Goal: Task Accomplishment & Management: Use online tool/utility

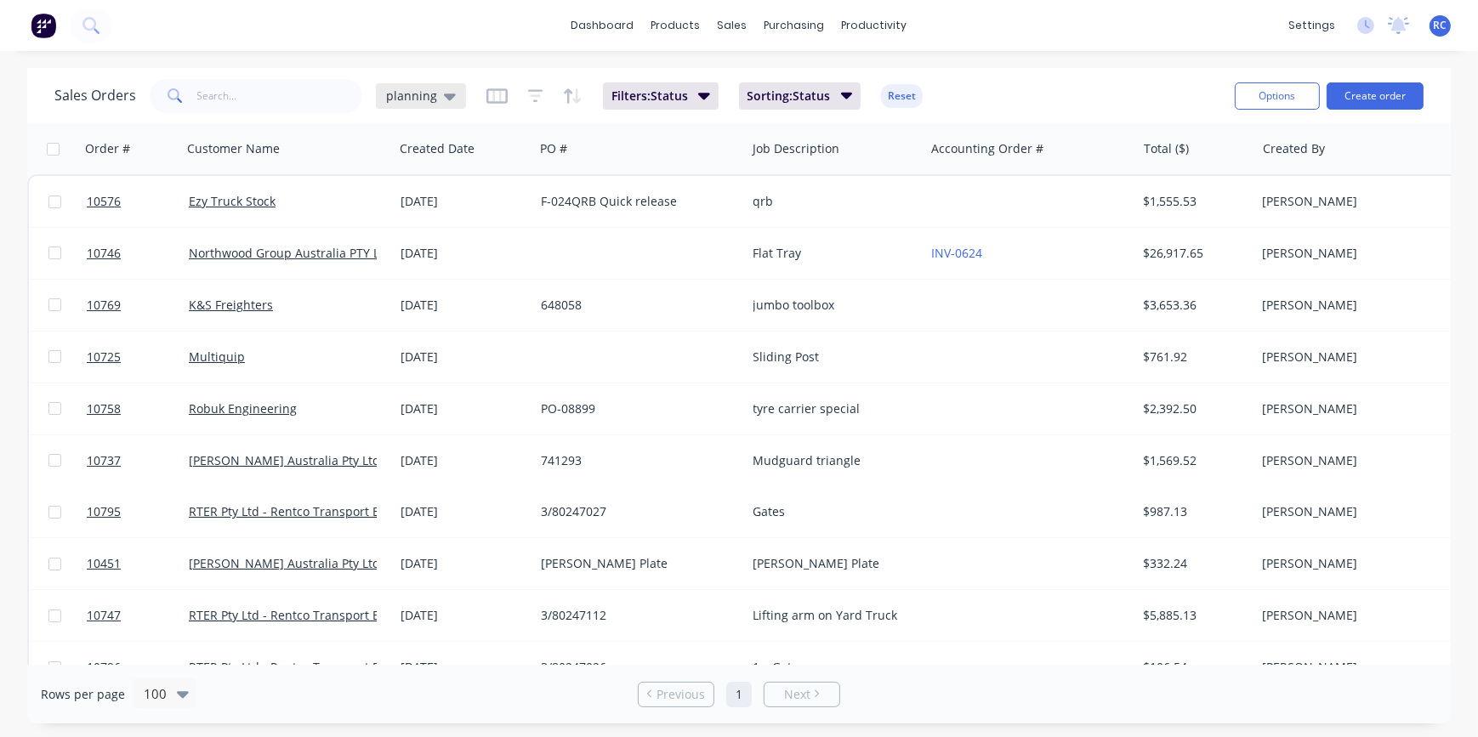
click at [420, 94] on span "planning" at bounding box center [411, 96] width 51 height 18
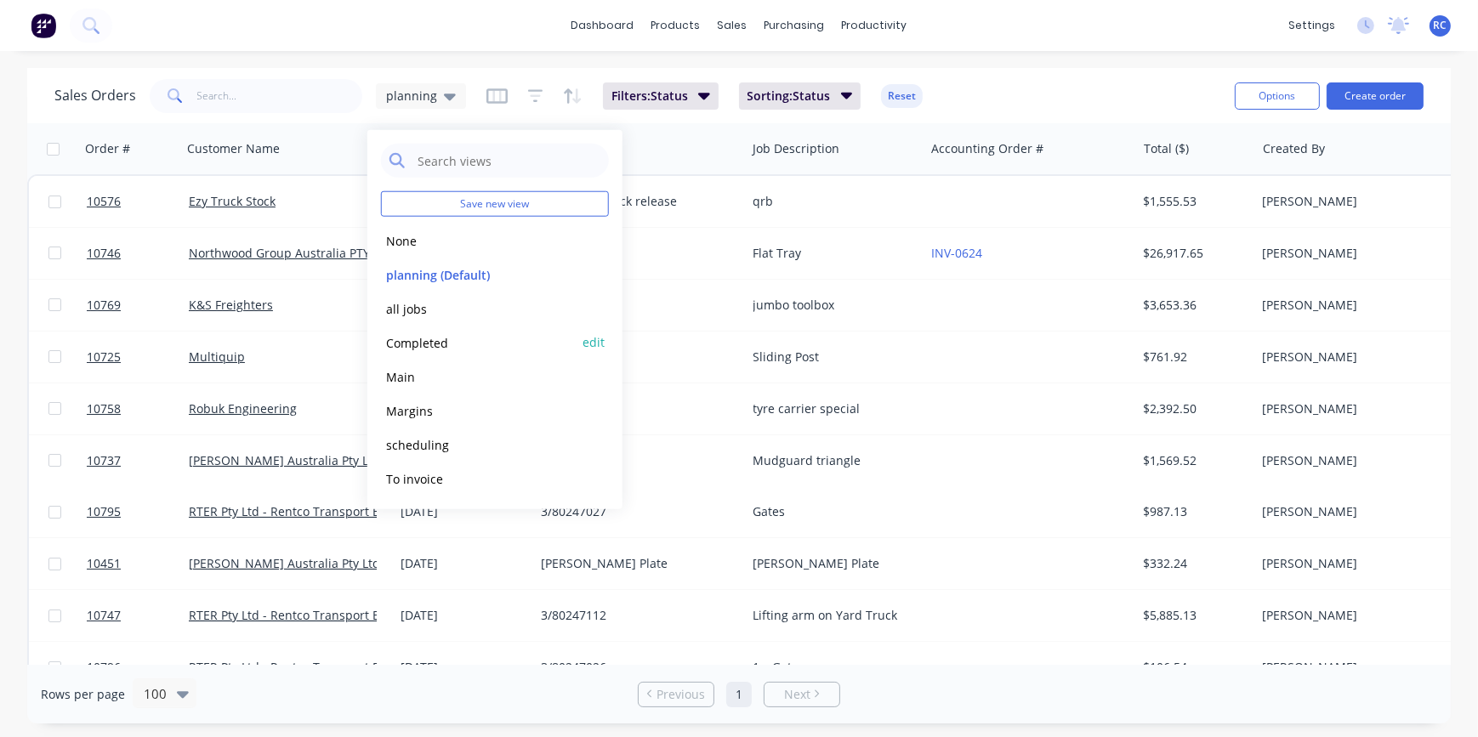
click at [433, 344] on button "Completed" at bounding box center [478, 342] width 194 height 20
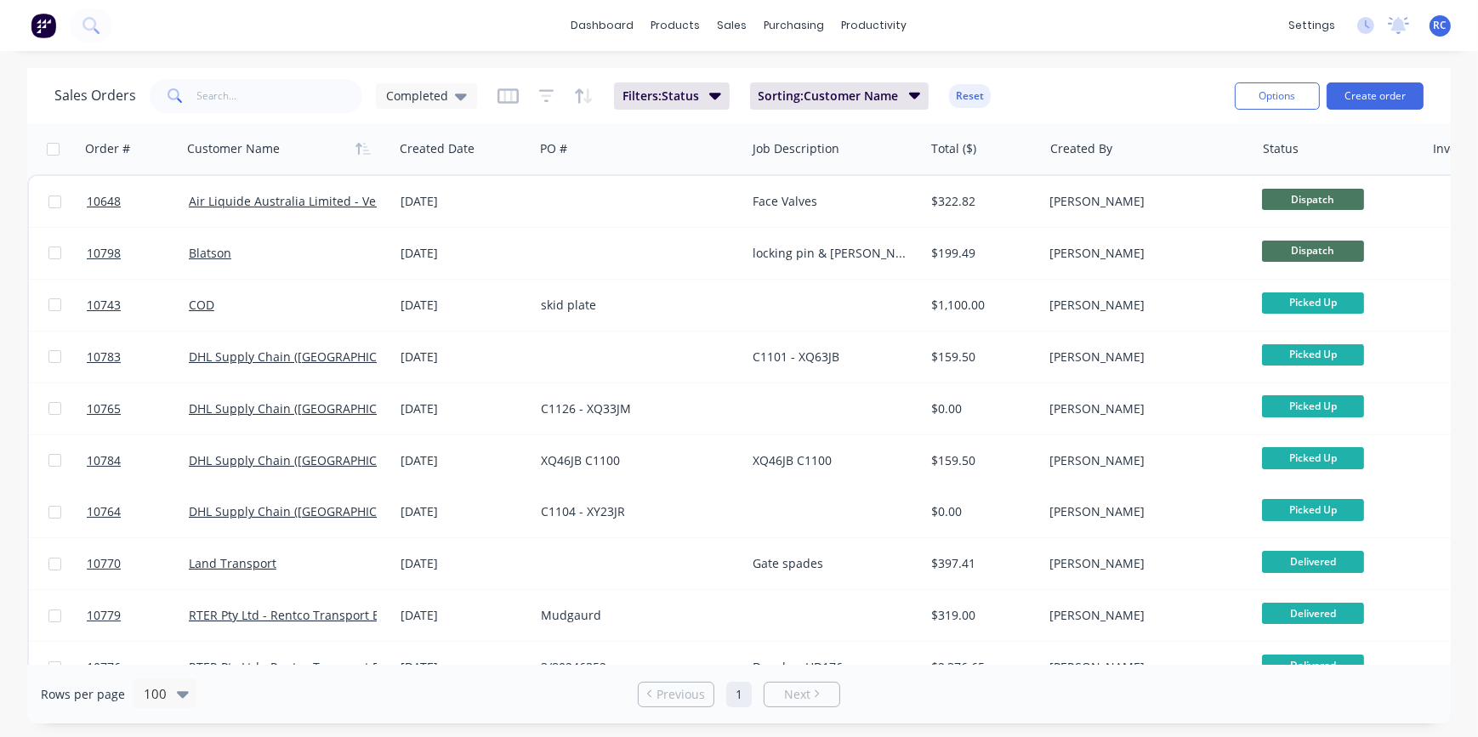
click at [0, 429] on html "dashboard products sales purchasing productivity dashboard products Product Cat…" at bounding box center [739, 368] width 1478 height 737
click at [232, 88] on input "text" at bounding box center [280, 96] width 166 height 34
click at [1391, 88] on button "Create order" at bounding box center [1374, 95] width 97 height 27
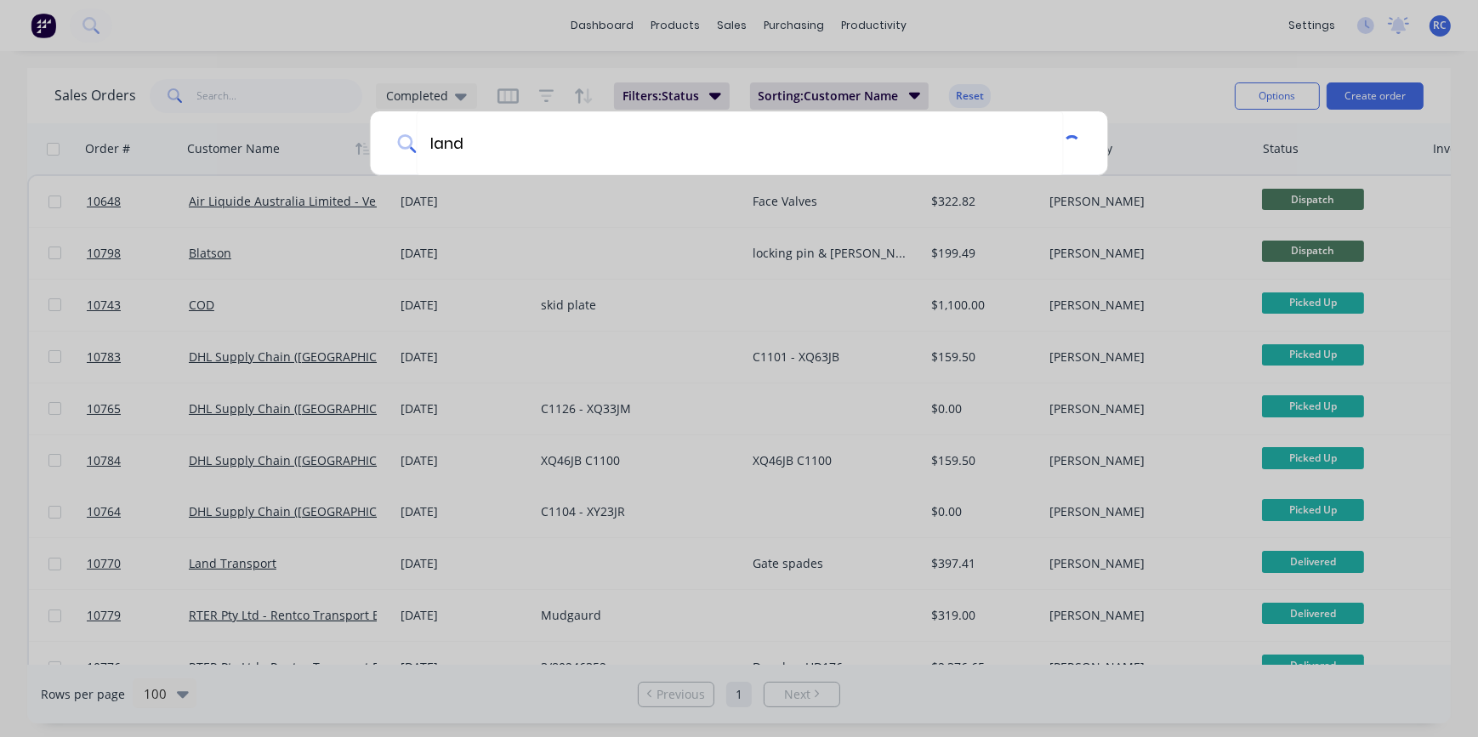
type input "land"
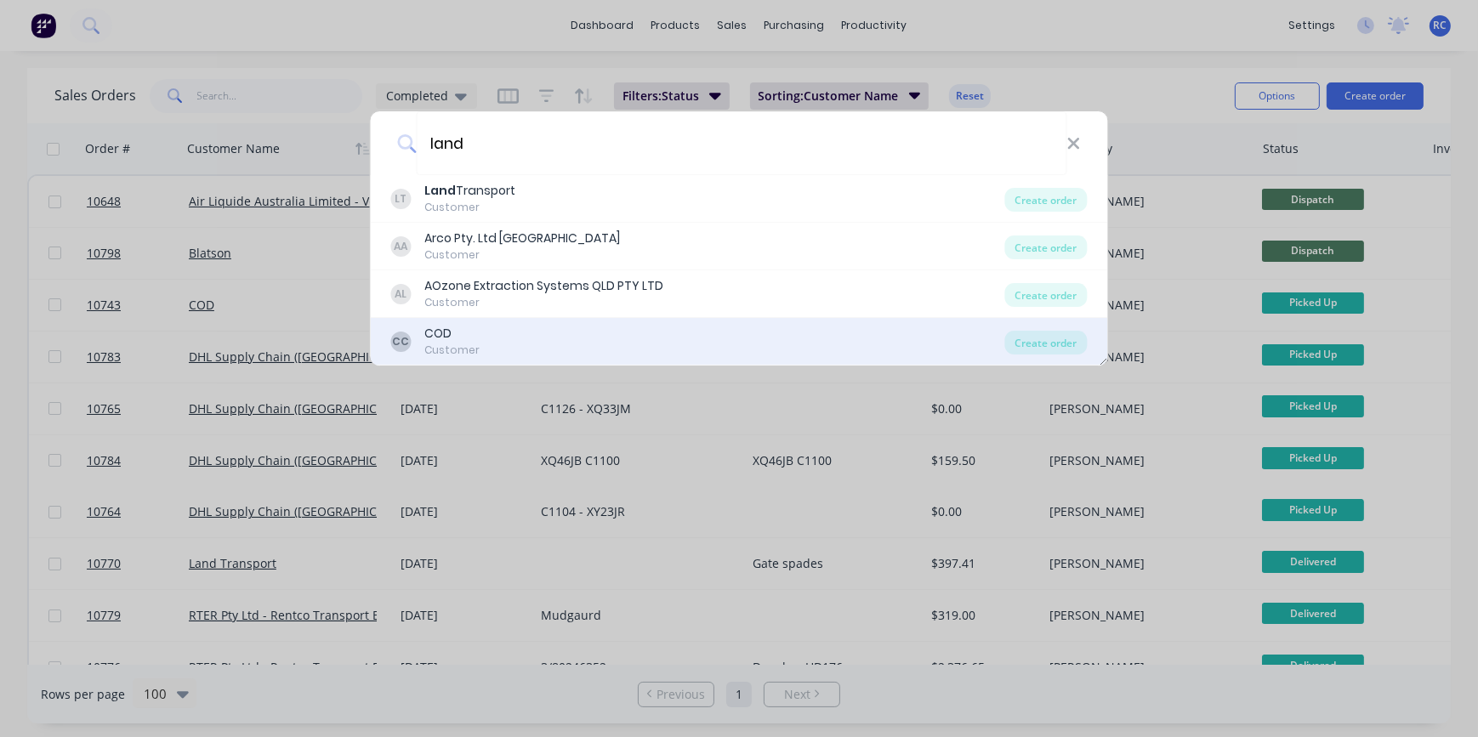
click at [525, 339] on div "CC COD Customer" at bounding box center [698, 341] width 614 height 33
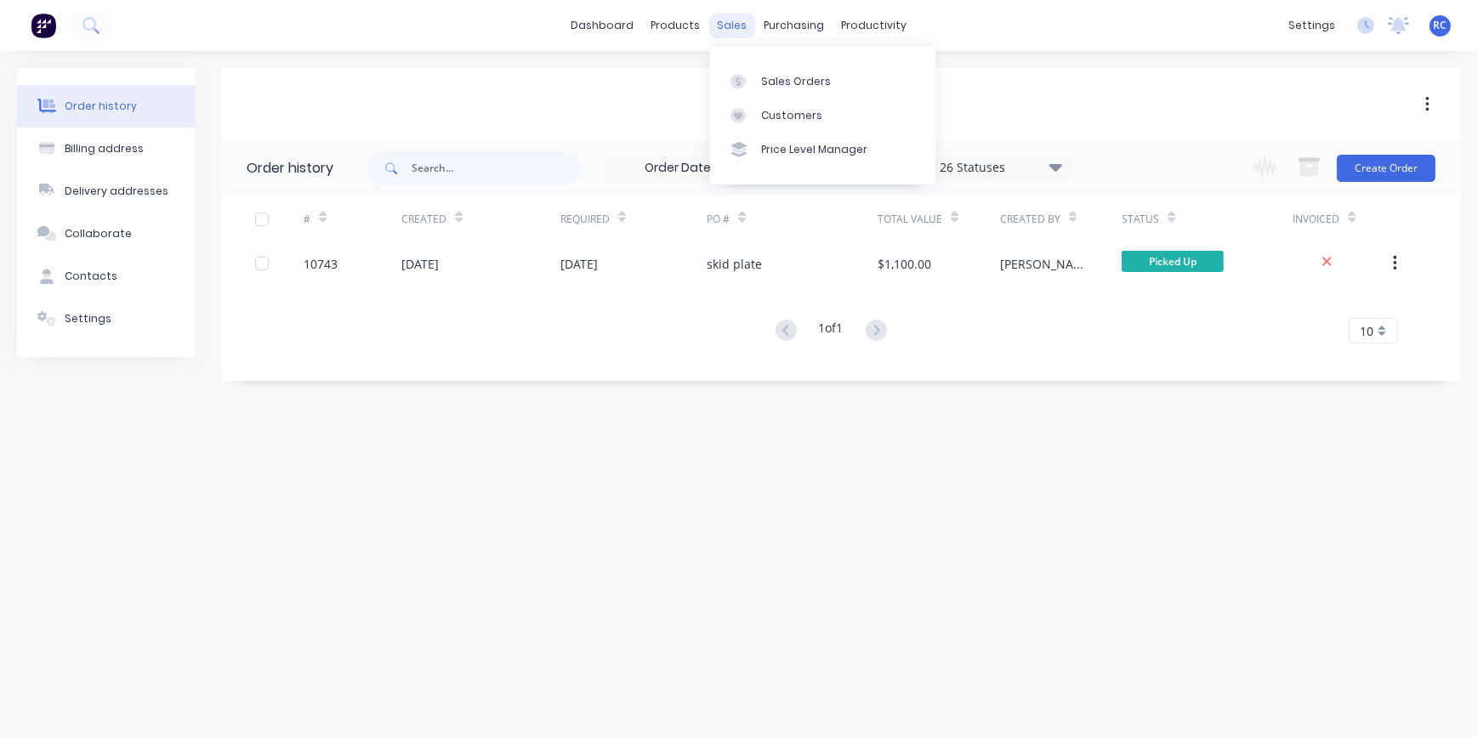
click at [729, 26] on div "sales" at bounding box center [732, 26] width 47 height 26
click at [754, 85] on div at bounding box center [743, 81] width 26 height 15
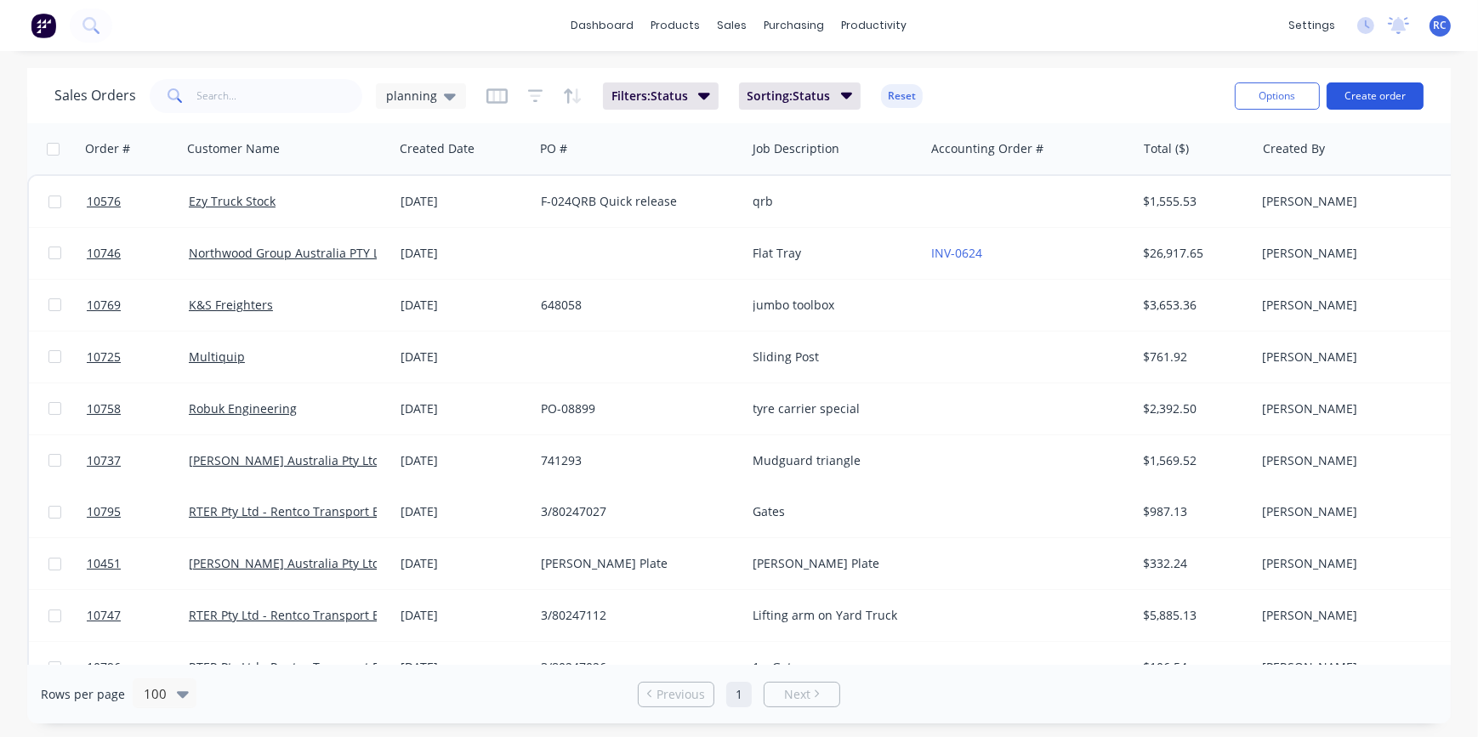
click at [1370, 102] on button "Create order" at bounding box center [1374, 95] width 97 height 27
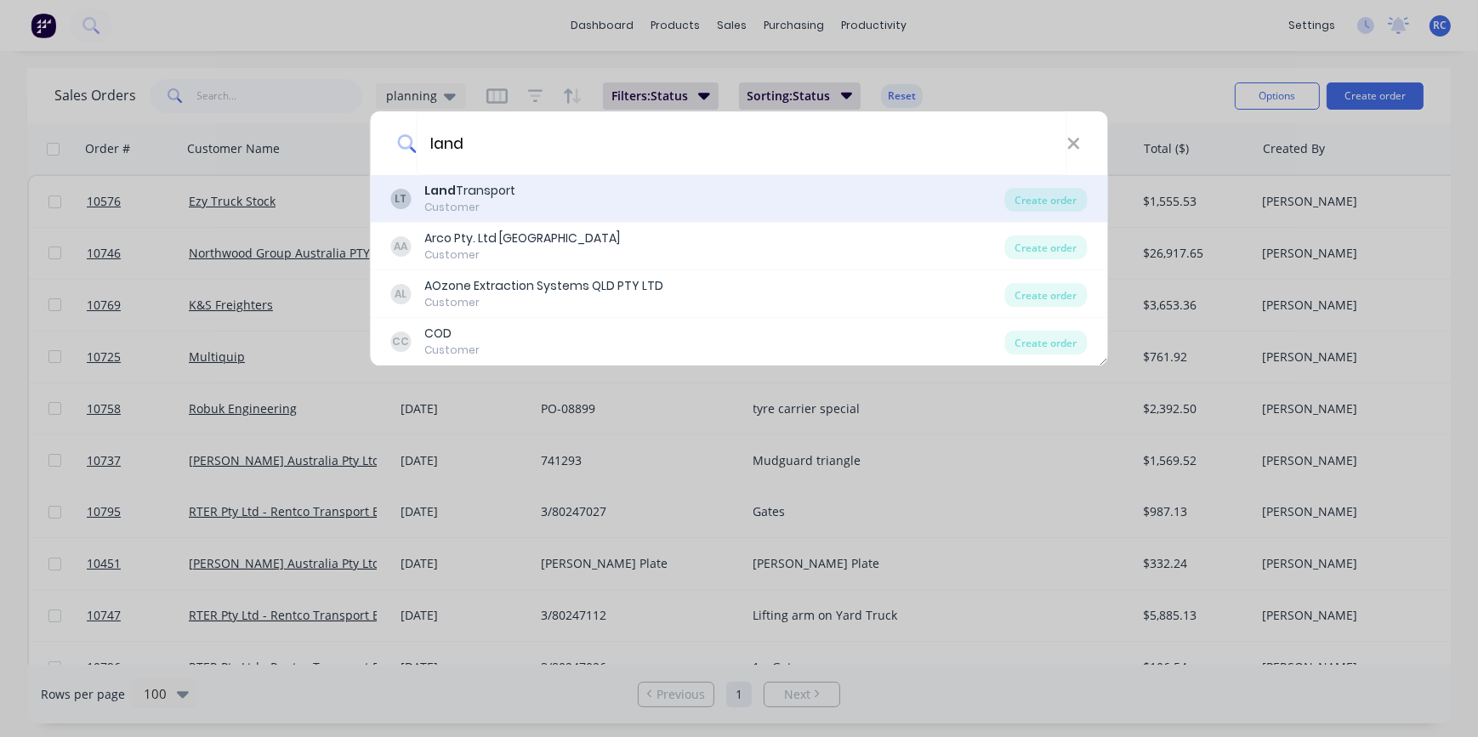
type input "land"
click at [497, 191] on div "Land Transport" at bounding box center [470, 191] width 91 height 18
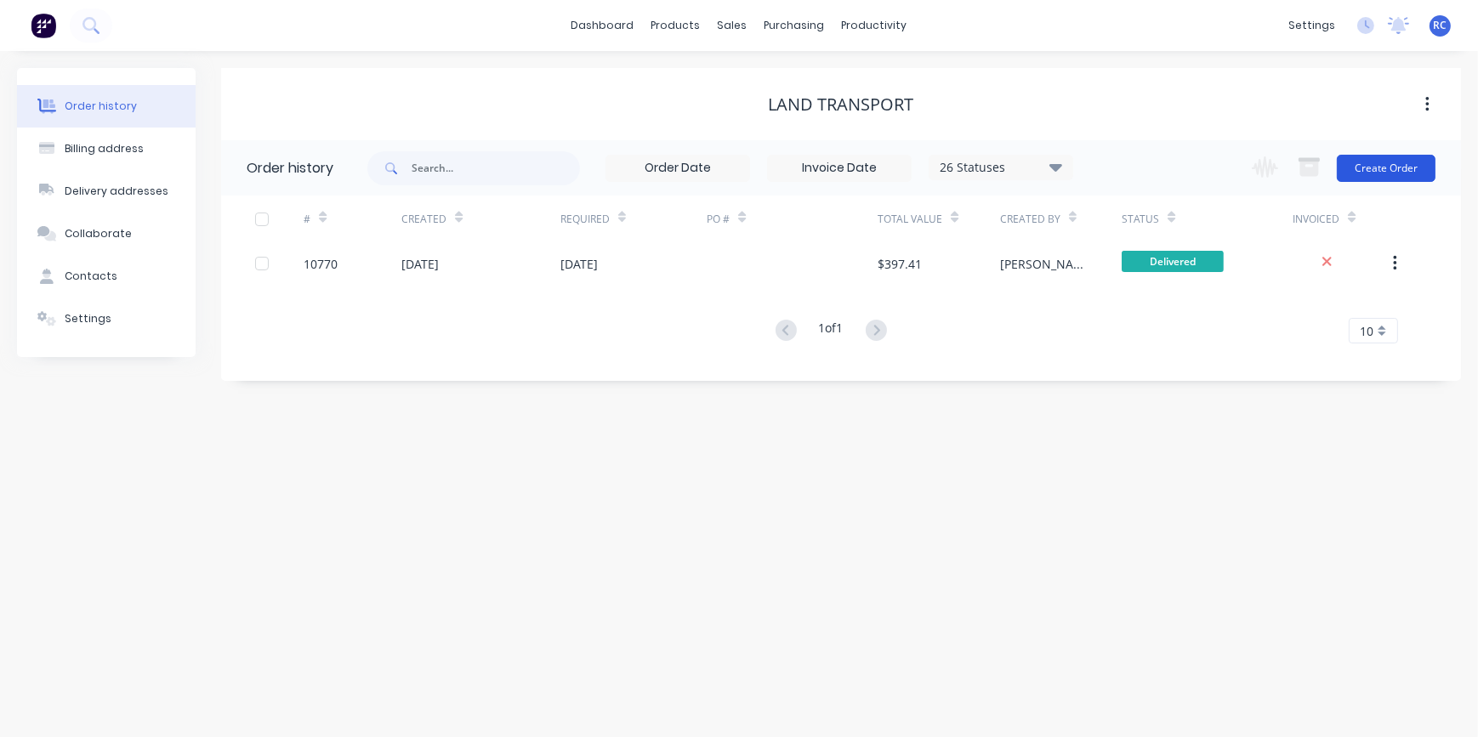
click at [1381, 172] on button "Create Order" at bounding box center [1385, 168] width 99 height 27
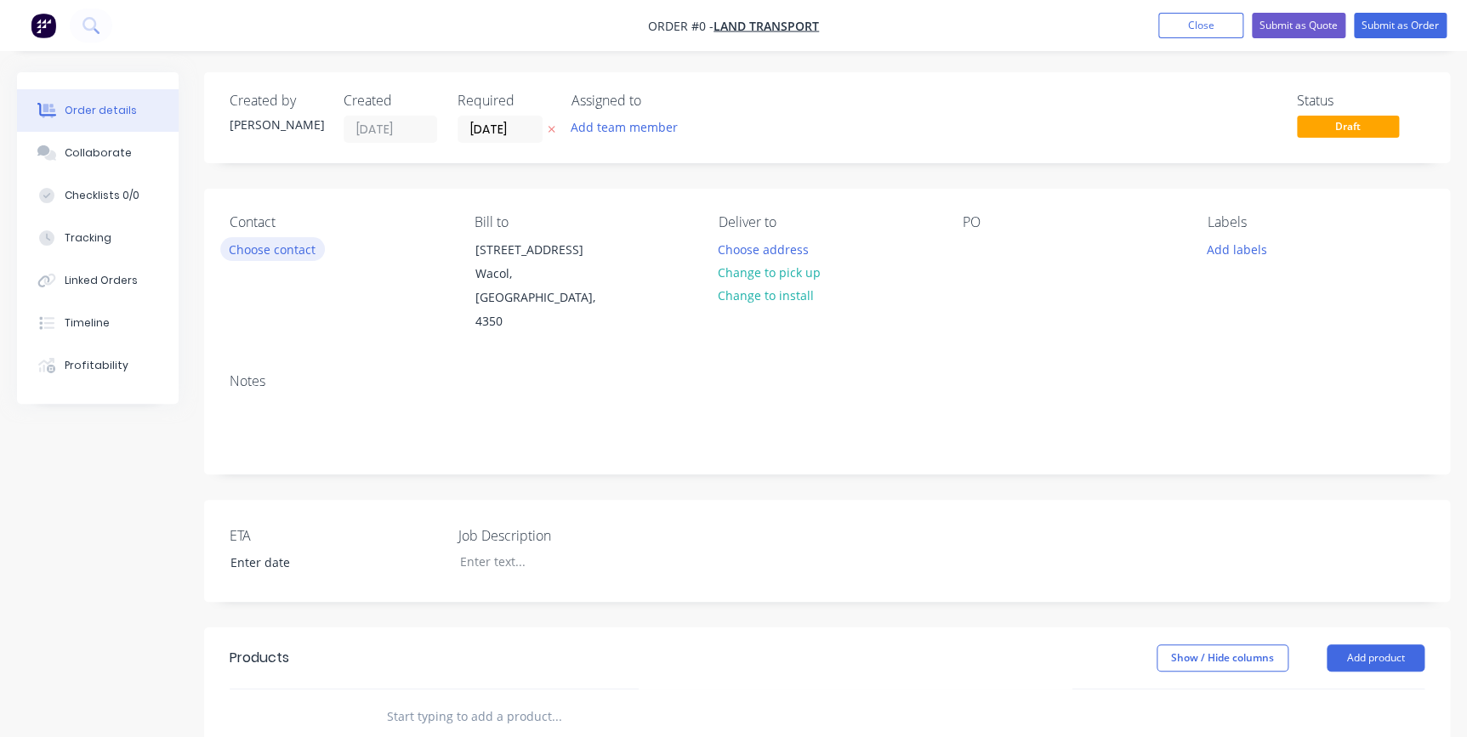
click at [280, 255] on button "Choose contact" at bounding box center [272, 248] width 105 height 23
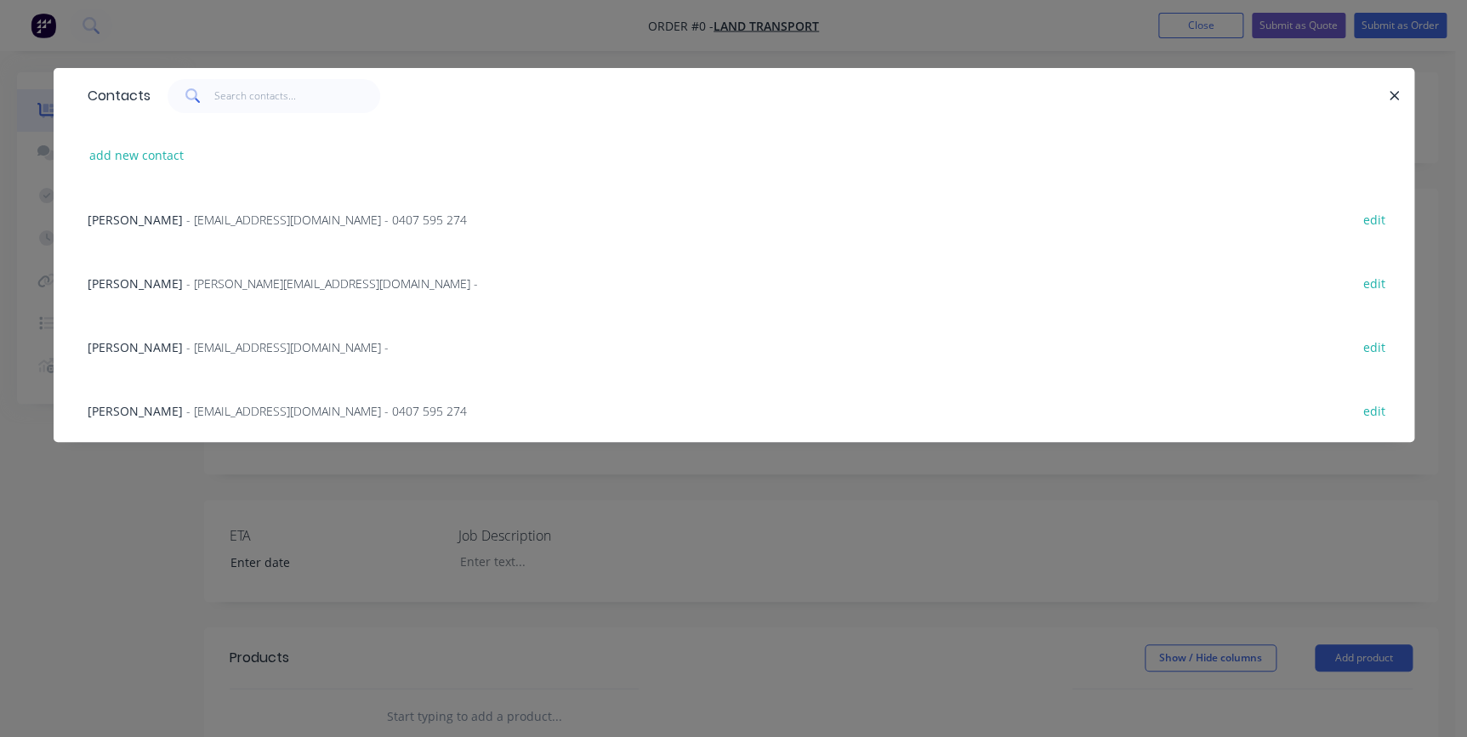
click at [118, 213] on span "Jake Moore" at bounding box center [135, 220] width 95 height 16
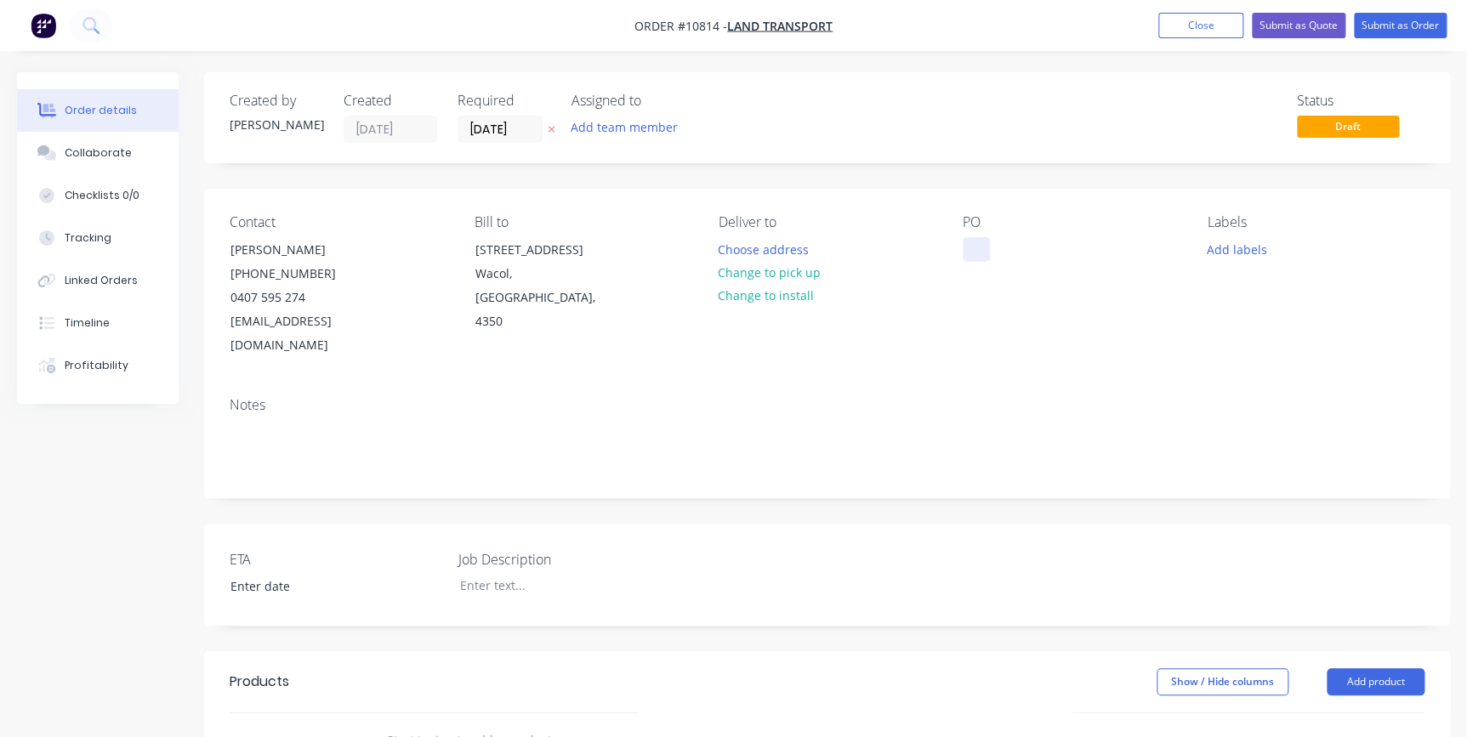
click at [973, 247] on div at bounding box center [975, 249] width 27 height 25
click at [400, 724] on input "text" at bounding box center [556, 741] width 340 height 34
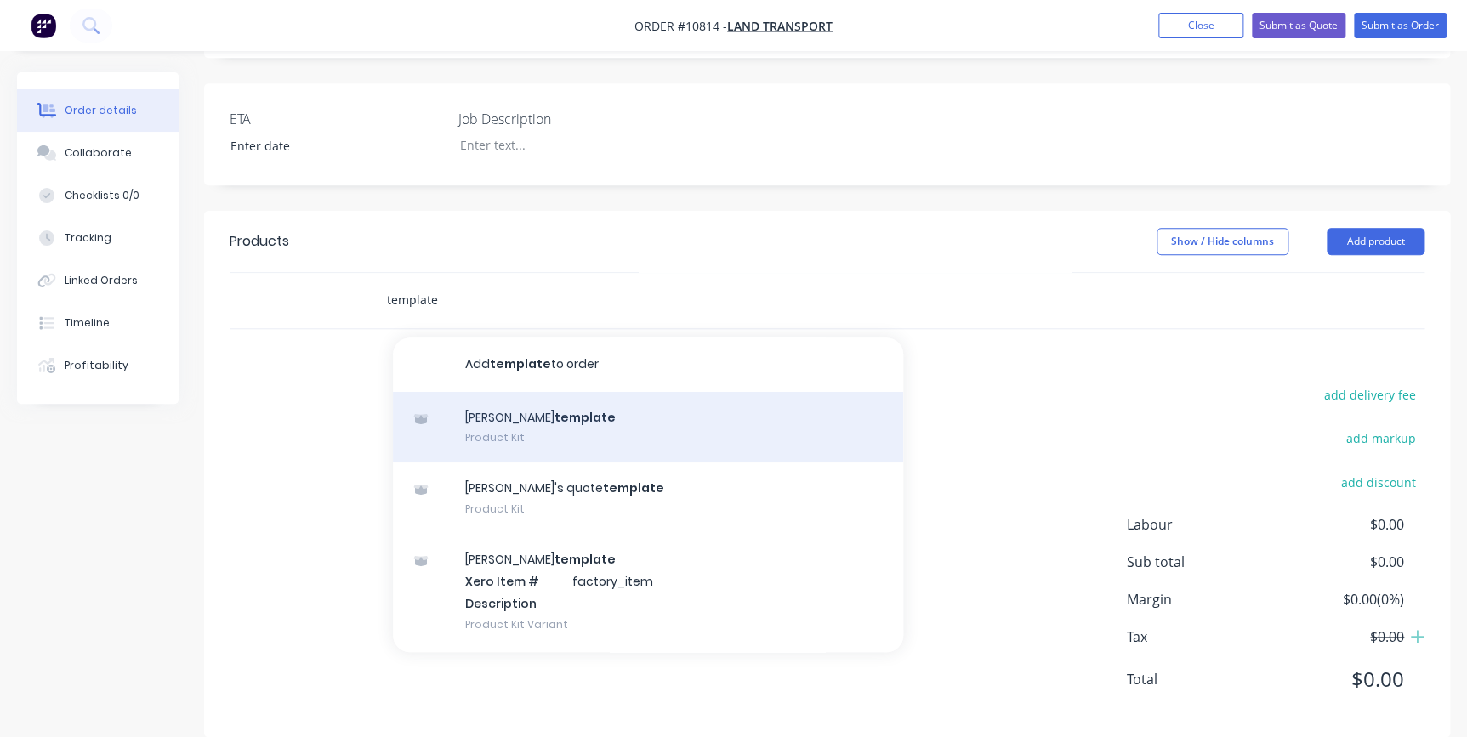
type input "template"
click at [664, 400] on div "Rick template Product Kit" at bounding box center [648, 427] width 510 height 71
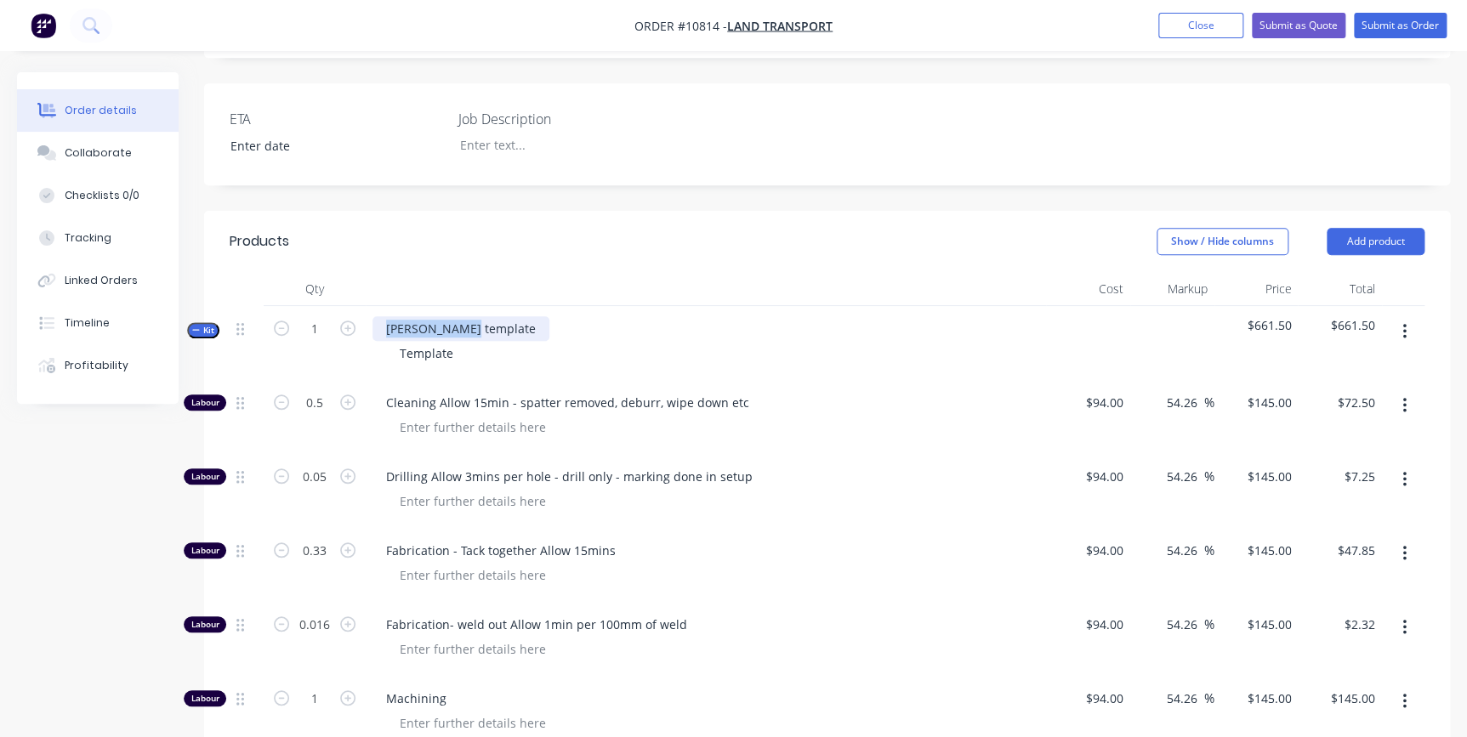
drag, startPoint x: 476, startPoint y: 298, endPoint x: 366, endPoint y: 294, distance: 110.6
click at [366, 306] on div "Rick template Template" at bounding box center [706, 343] width 680 height 74
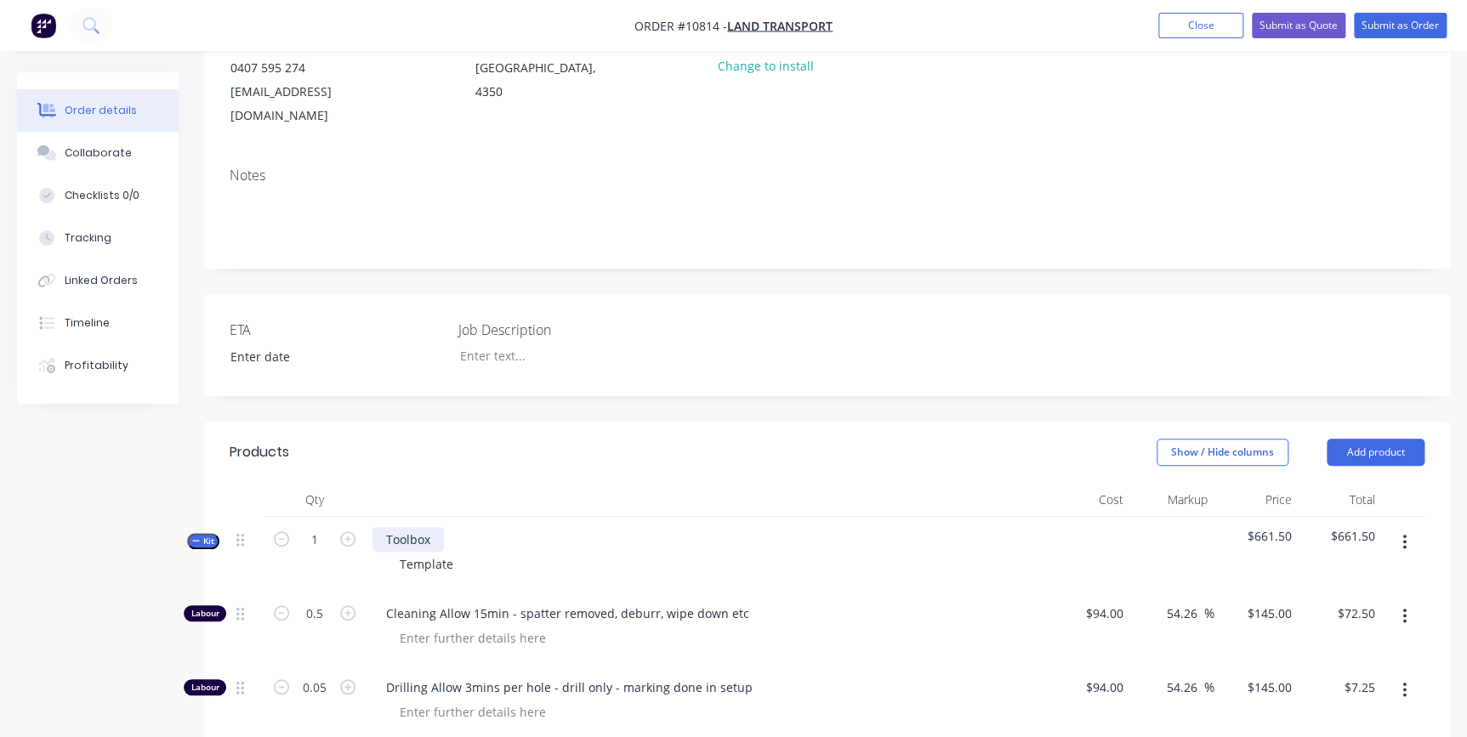
scroll to position [208, 0]
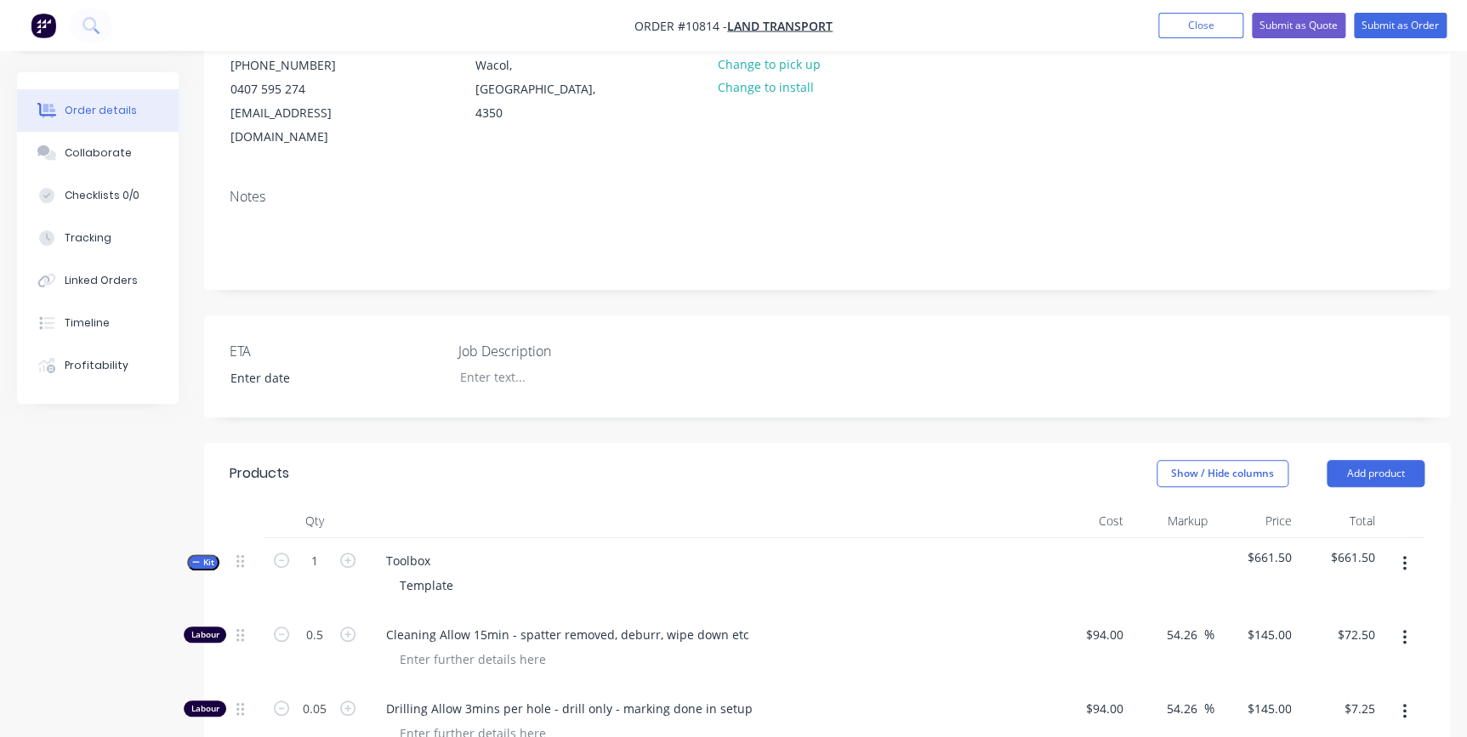
click at [490, 547] on div "Toolbox Template" at bounding box center [706, 575] width 680 height 74
drag, startPoint x: 452, startPoint y: 561, endPoint x: 381, endPoint y: 553, distance: 71.9
click at [381, 573] on div "Template" at bounding box center [705, 585] width 667 height 25
click at [800, 538] on div "Toolbox Painted Red" at bounding box center [706, 575] width 680 height 74
click at [111, 143] on button "Collaborate" at bounding box center [98, 153] width 162 height 43
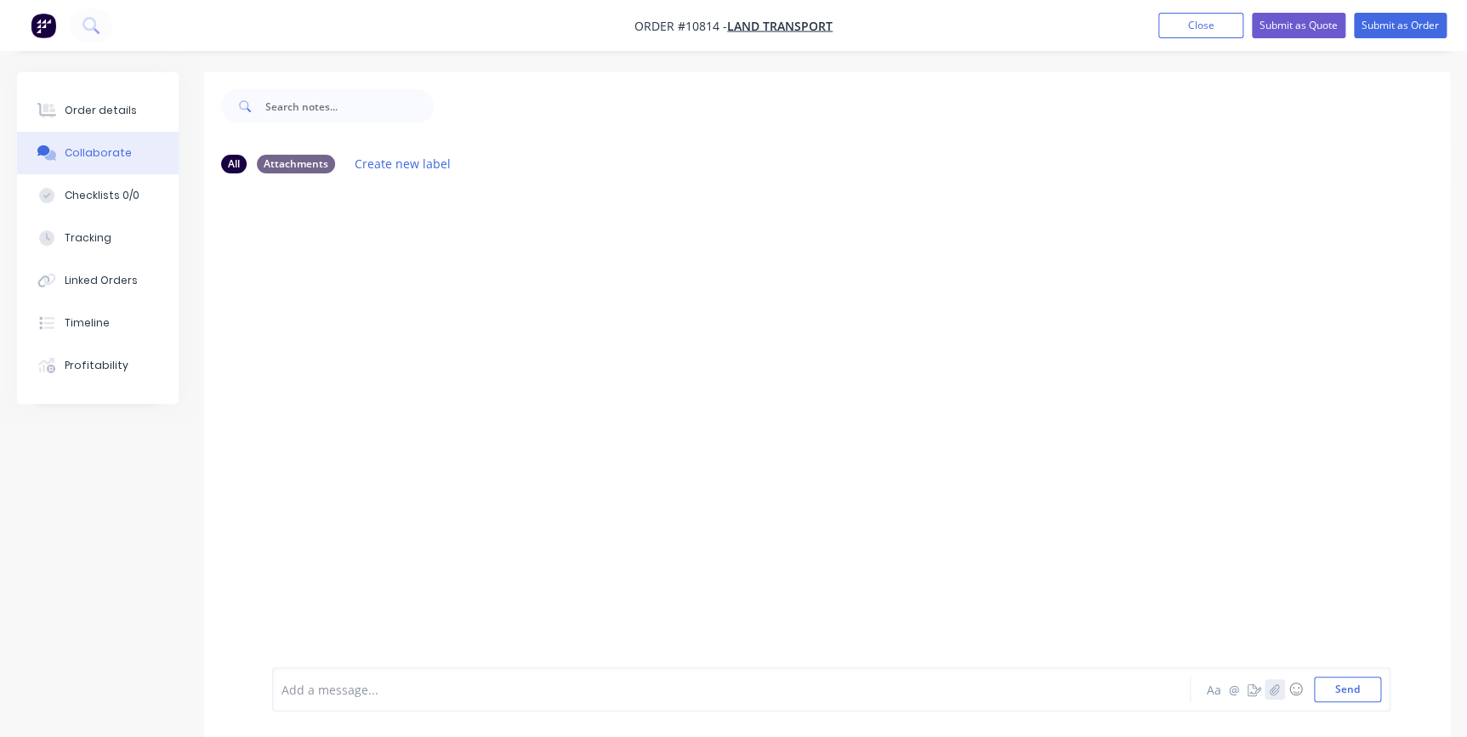
click at [1264, 689] on button "button" at bounding box center [1274, 689] width 20 height 20
click at [1335, 684] on button "Send" at bounding box center [1347, 690] width 67 height 26
click at [71, 109] on div "Order details" at bounding box center [101, 110] width 72 height 15
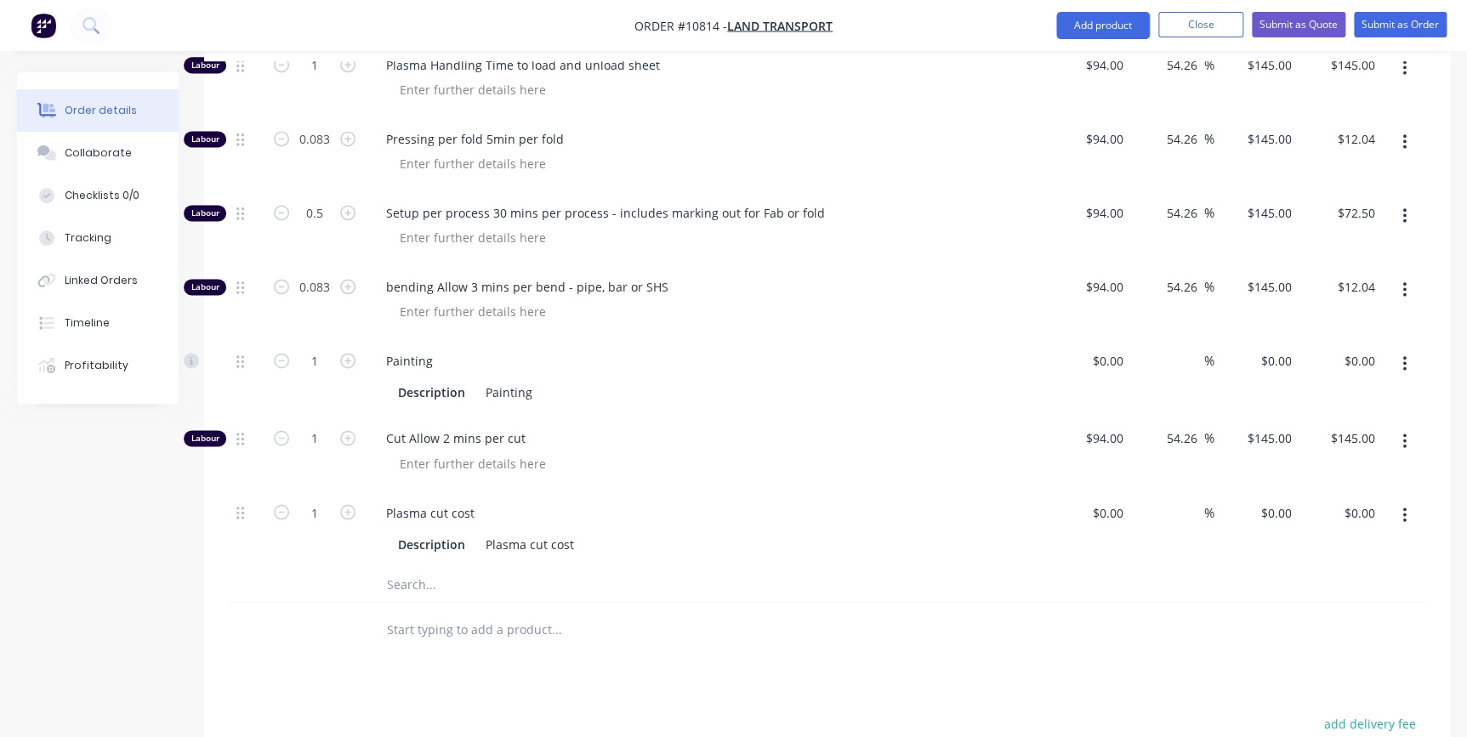
scroll to position [1159, 0]
